Goal: Transaction & Acquisition: Purchase product/service

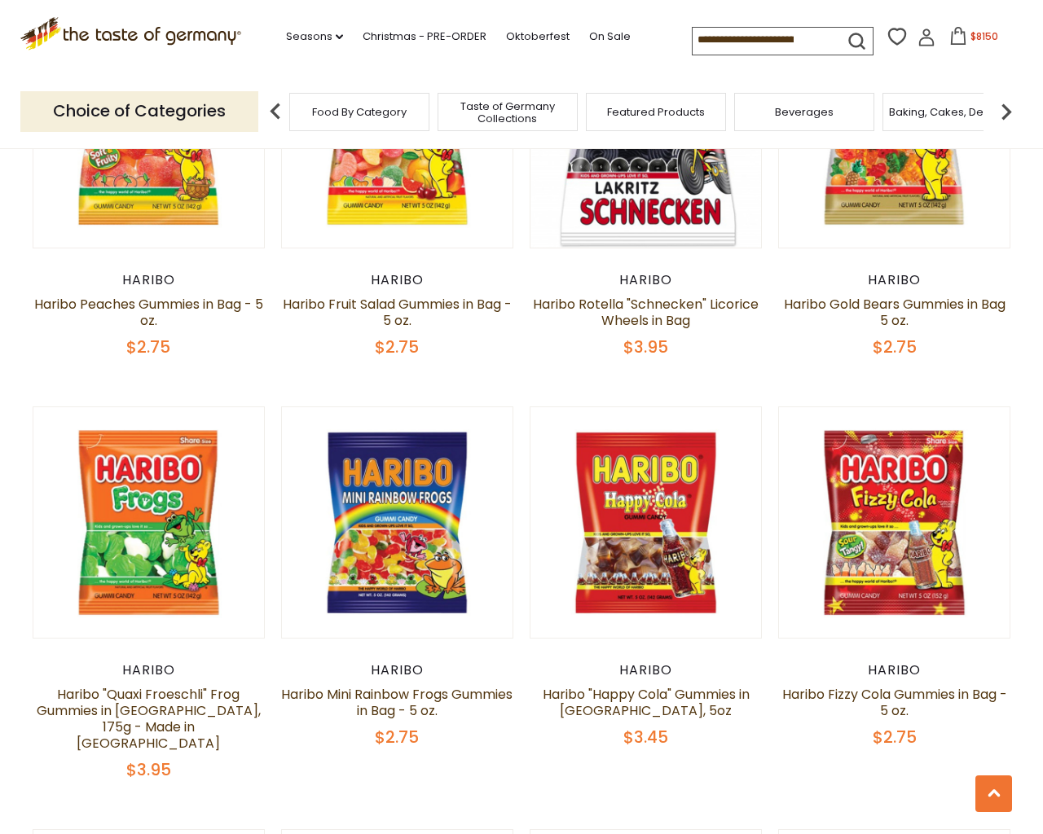
scroll to position [3897, 0]
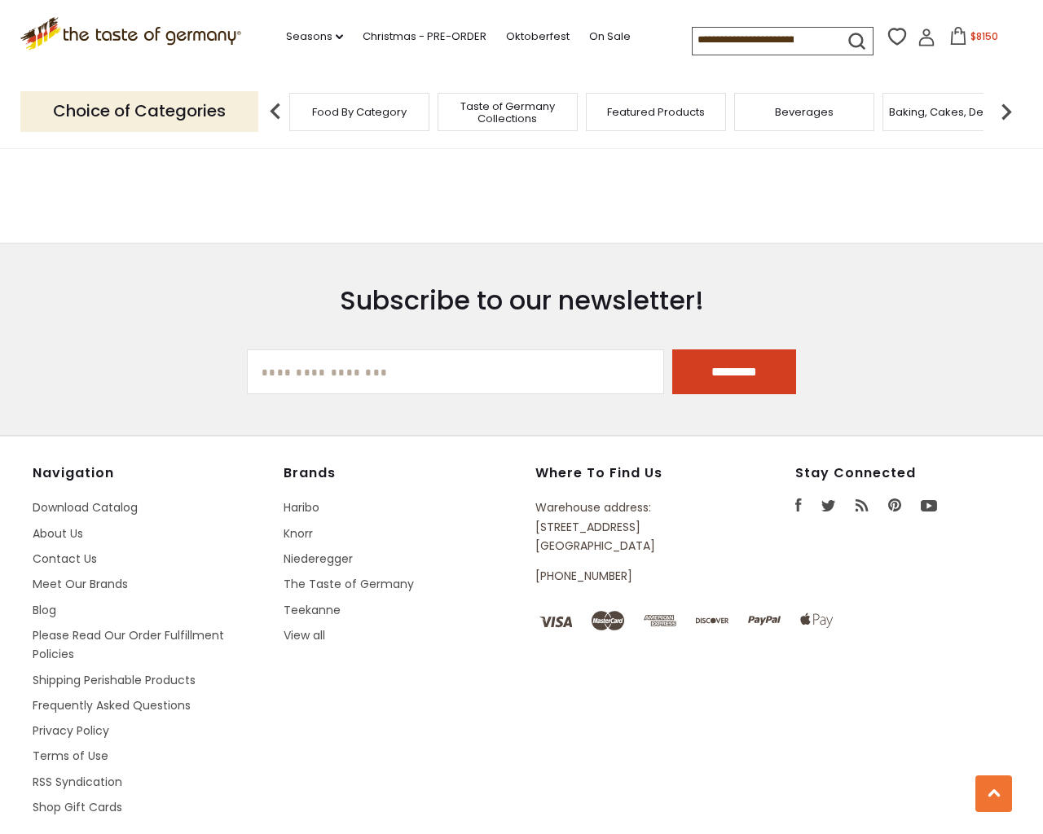
type input "**********"
select select "*********"
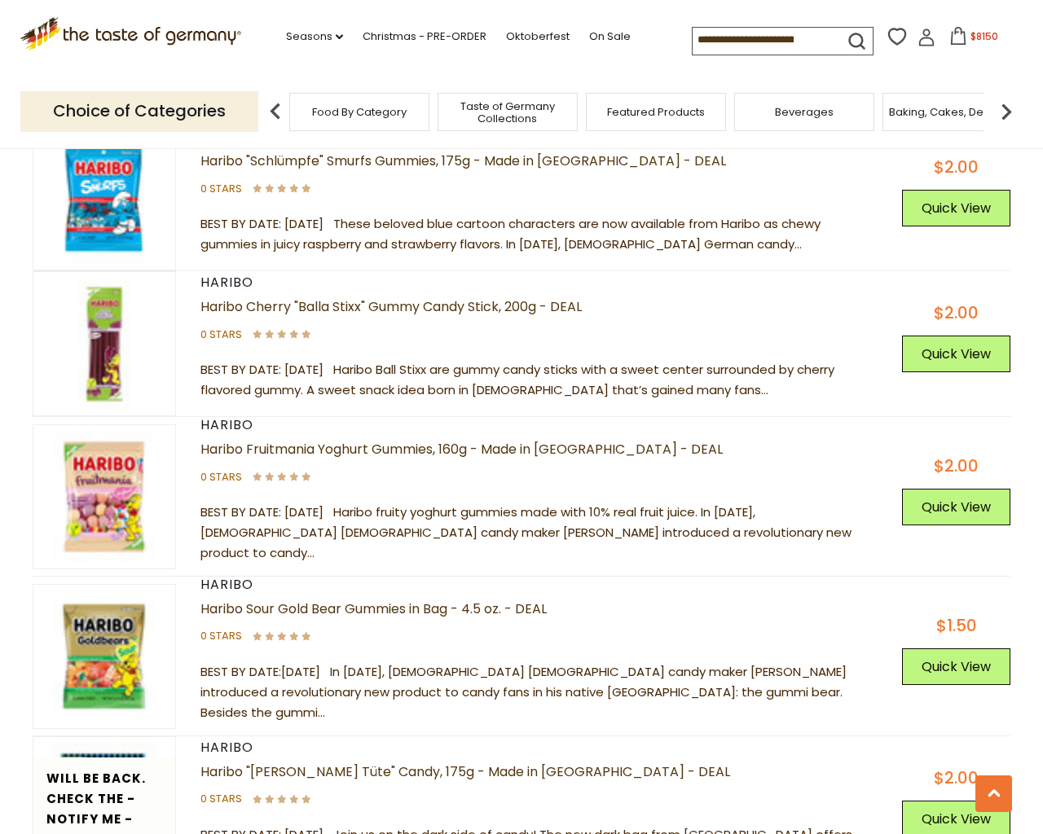
scroll to position [5554, 0]
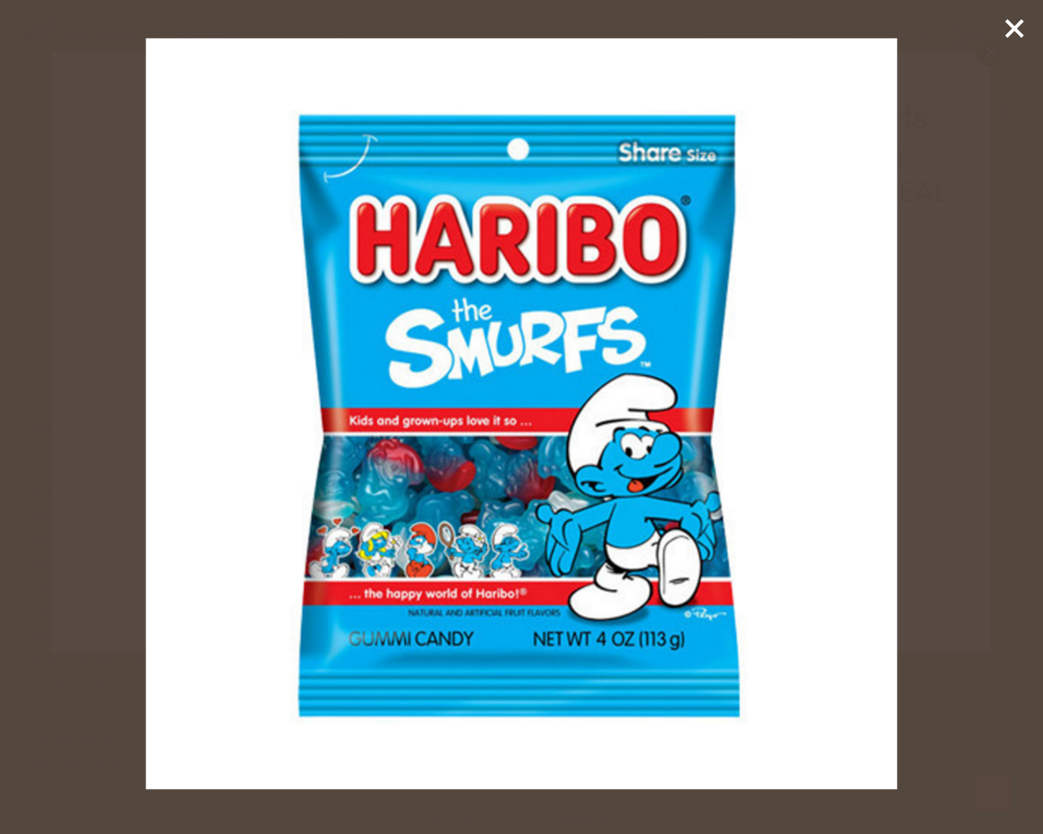
click at [569, 407] on input "*" at bounding box center [602, 429] width 67 height 45
type input "*"
click at [569, 407] on input "*" at bounding box center [602, 429] width 67 height 45
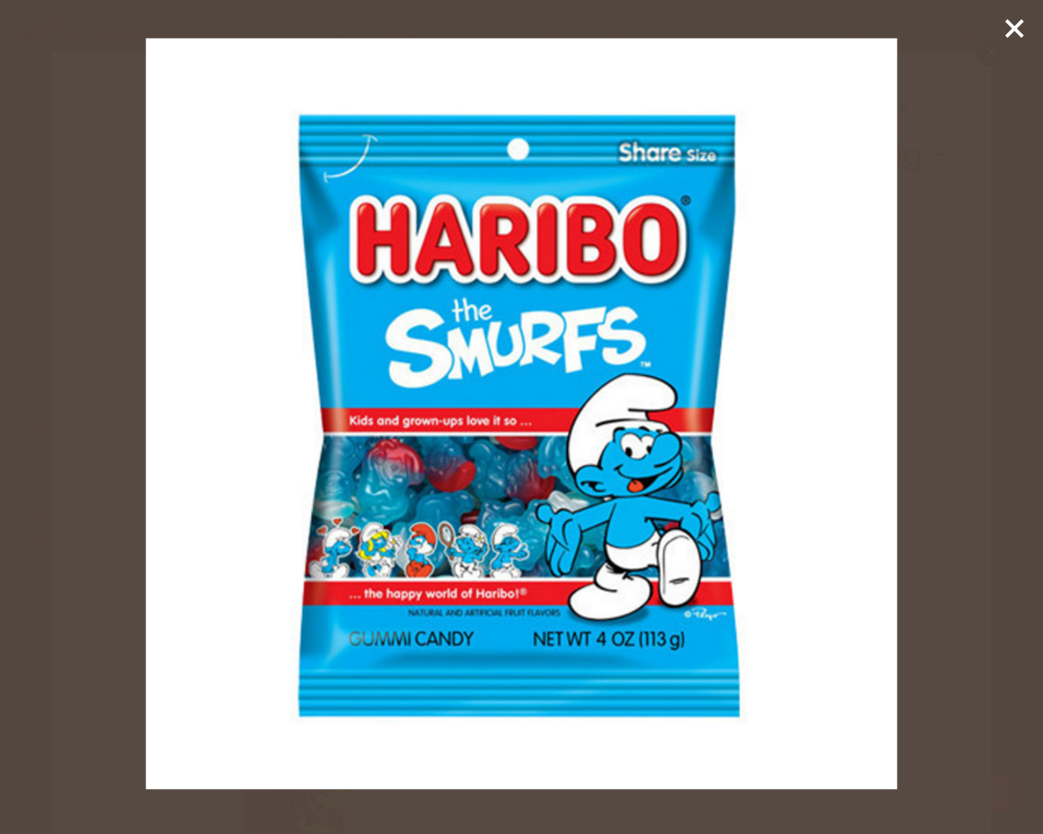
type input "*"
click at [569, 407] on input "*" at bounding box center [602, 429] width 67 height 45
type input "*"
click at [569, 407] on input "*" at bounding box center [602, 429] width 67 height 45
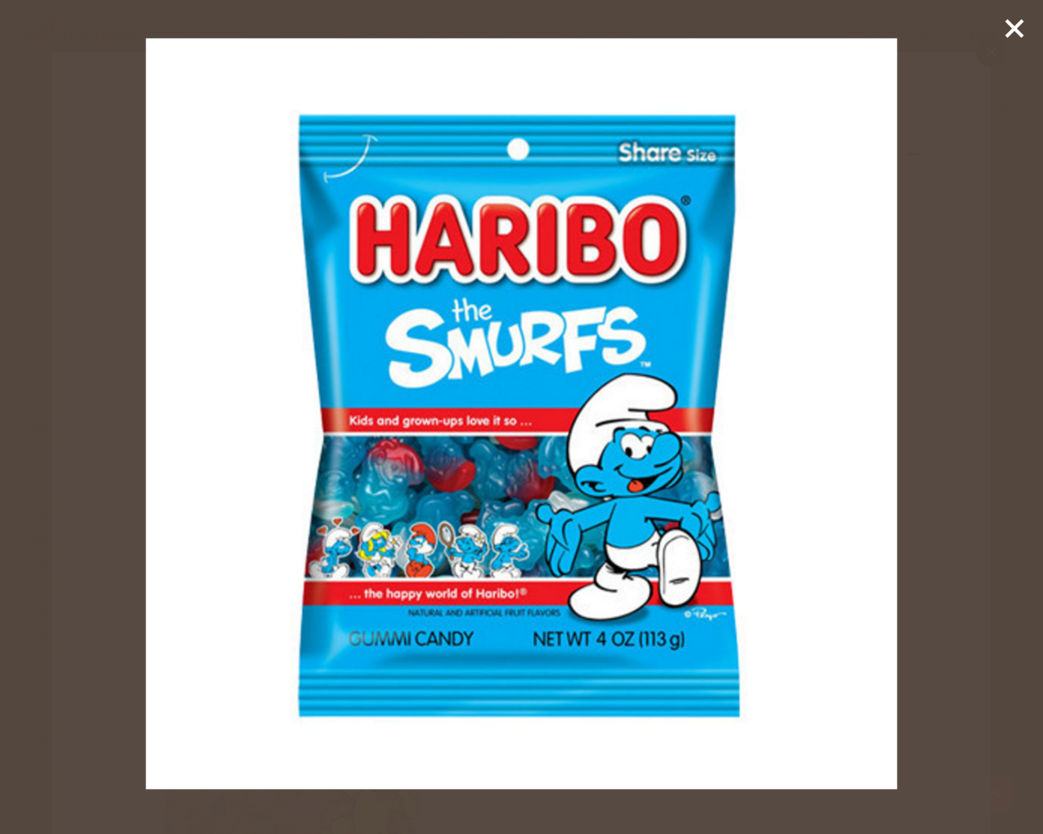
click at [569, 407] on input "*" at bounding box center [602, 429] width 67 height 45
type input "*"
